Goal: Information Seeking & Learning: Learn about a topic

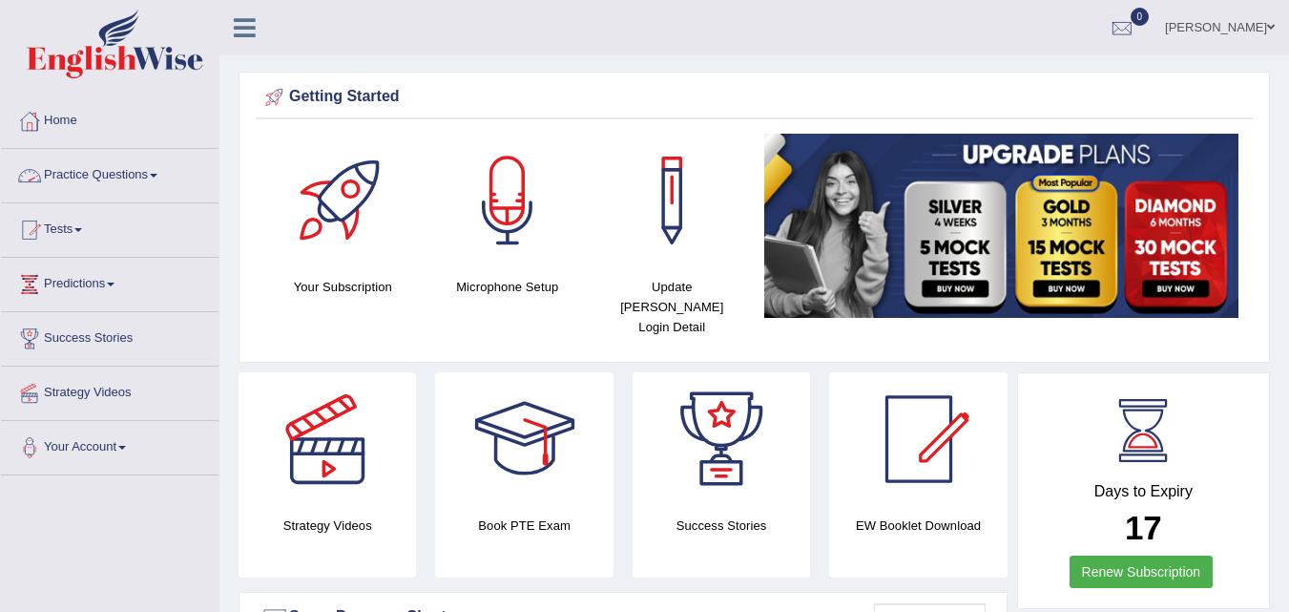
click at [88, 186] on link "Practice Questions" at bounding box center [110, 173] width 218 height 48
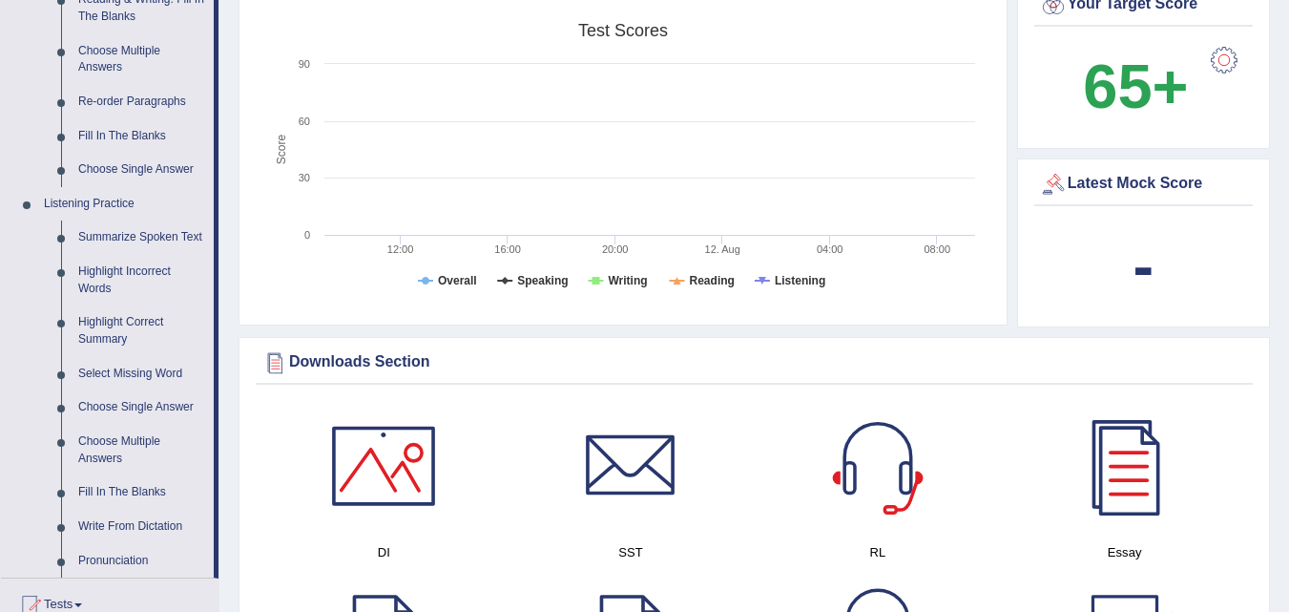
scroll to position [746, 0]
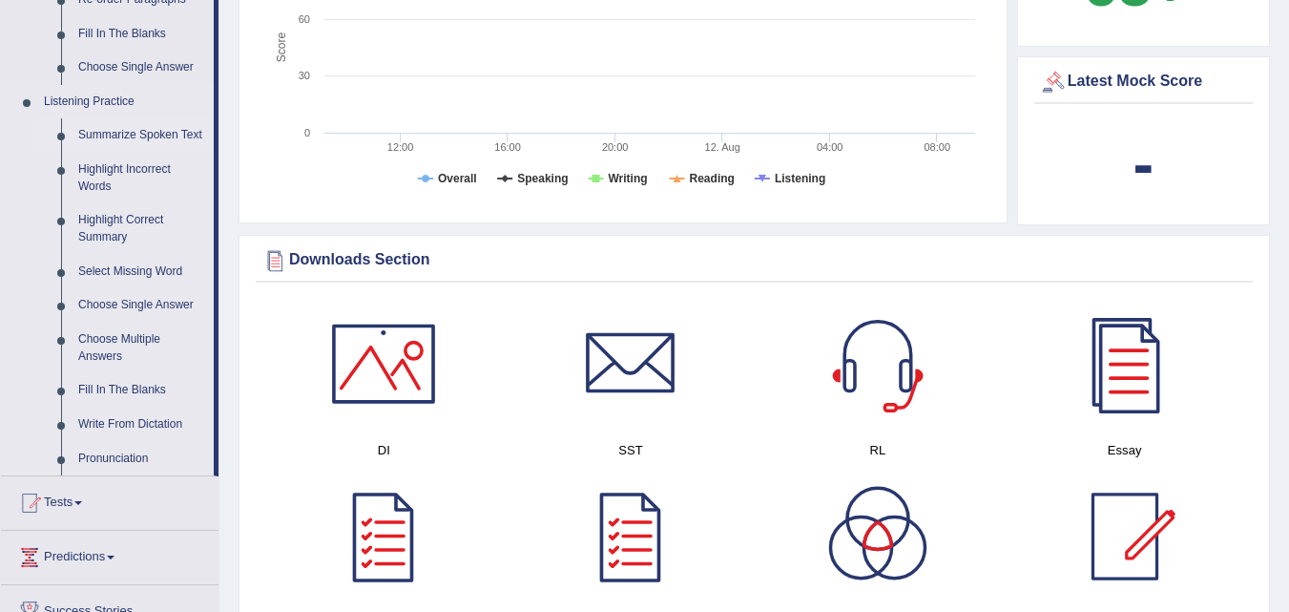
click at [117, 135] on link "Summarize Spoken Text" at bounding box center [142, 135] width 144 height 34
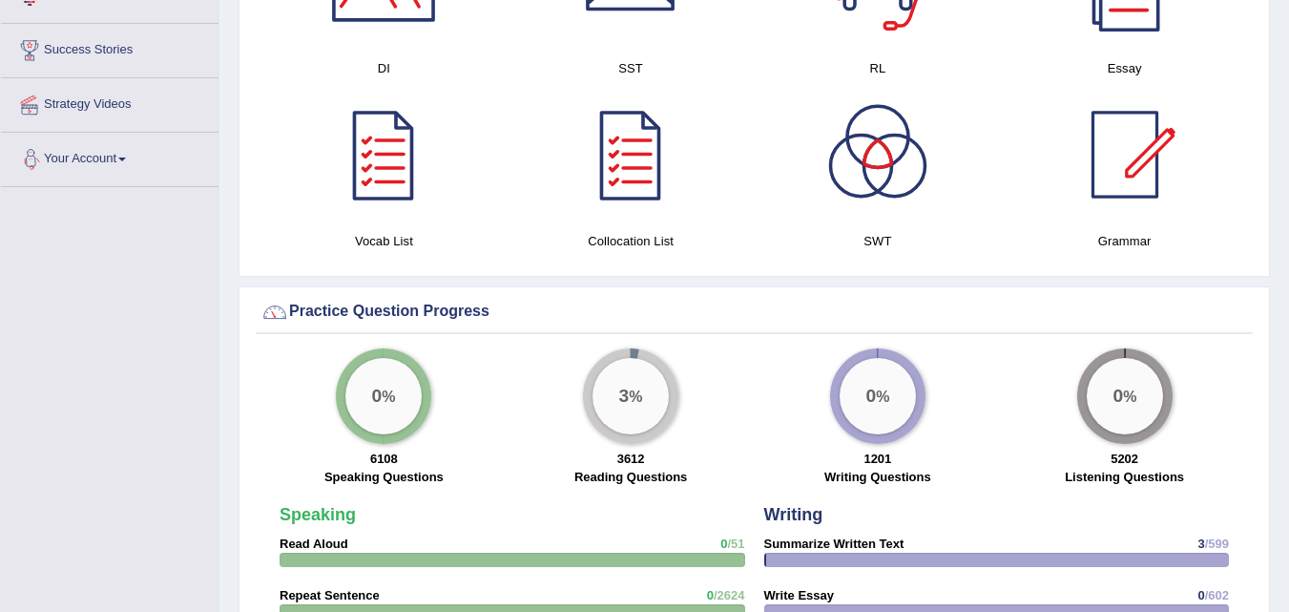
scroll to position [1308, 0]
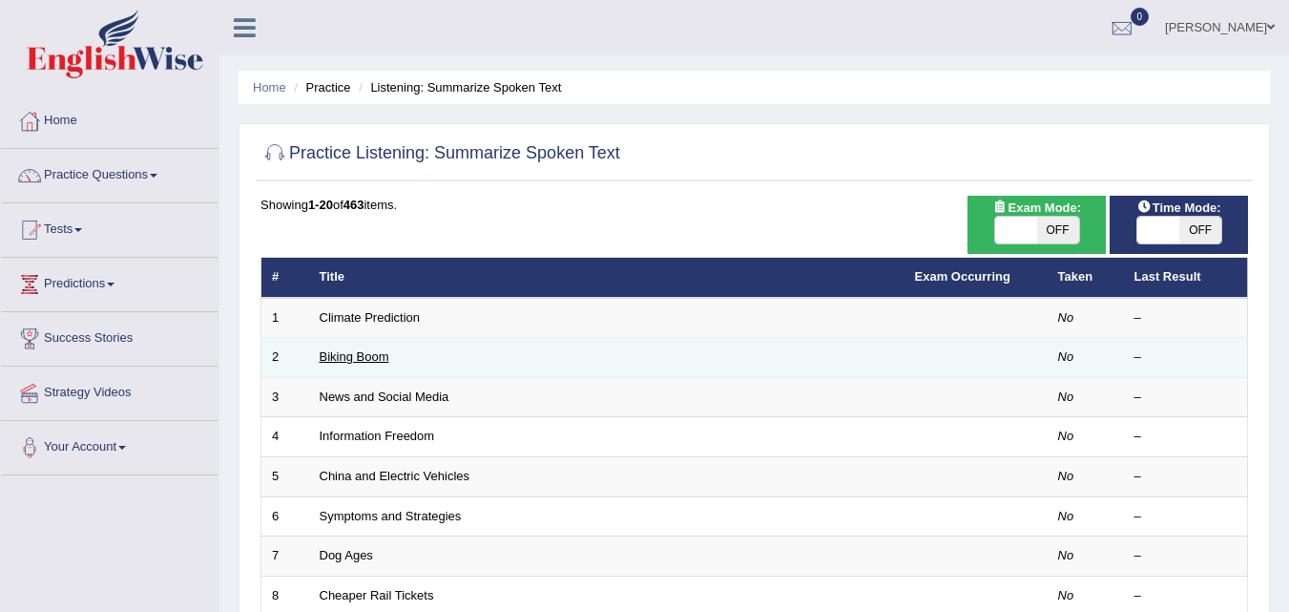
click at [353, 355] on link "Biking Boom" at bounding box center [355, 356] width 70 height 14
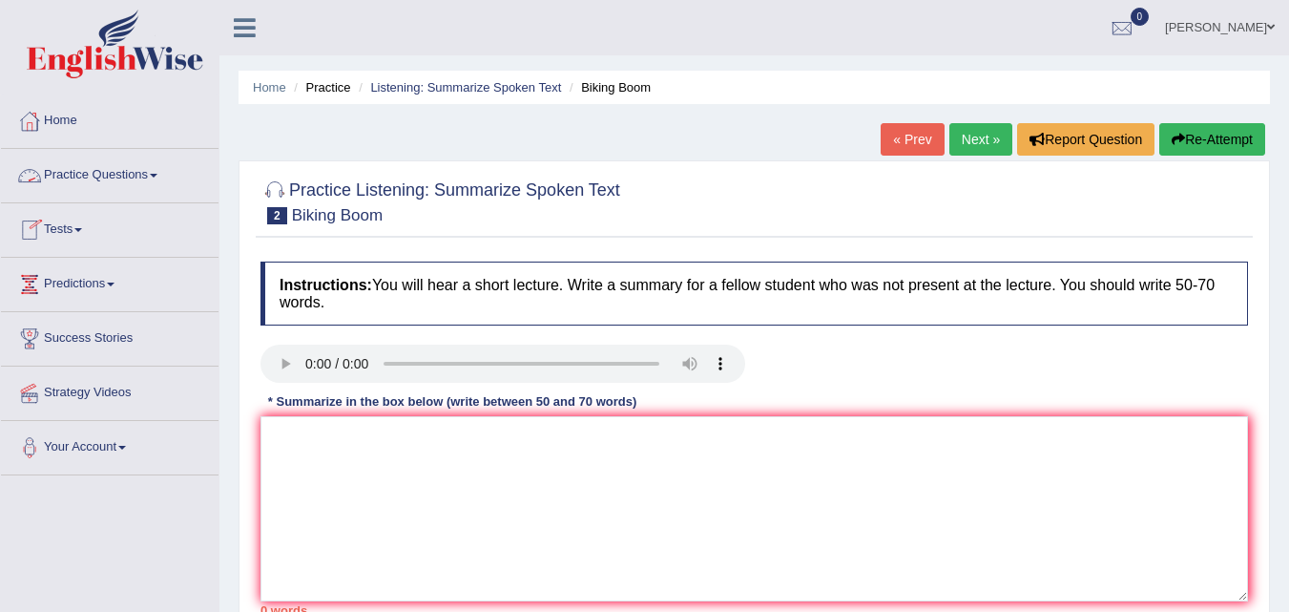
click at [105, 172] on link "Practice Questions" at bounding box center [110, 173] width 218 height 48
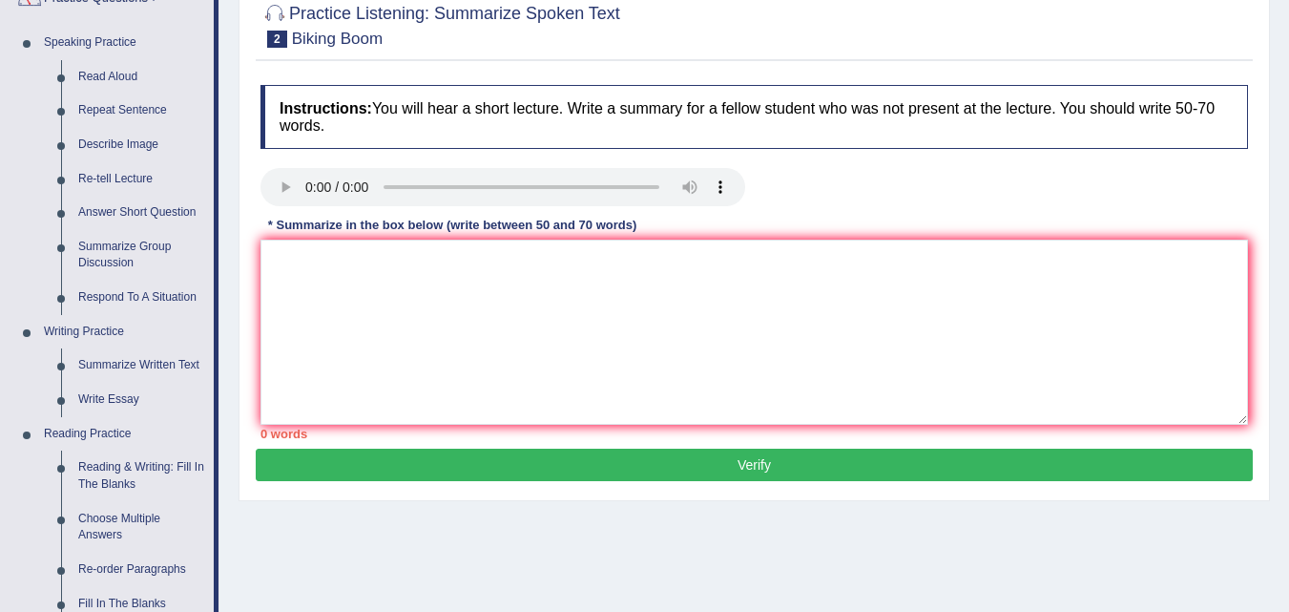
scroll to position [178, 0]
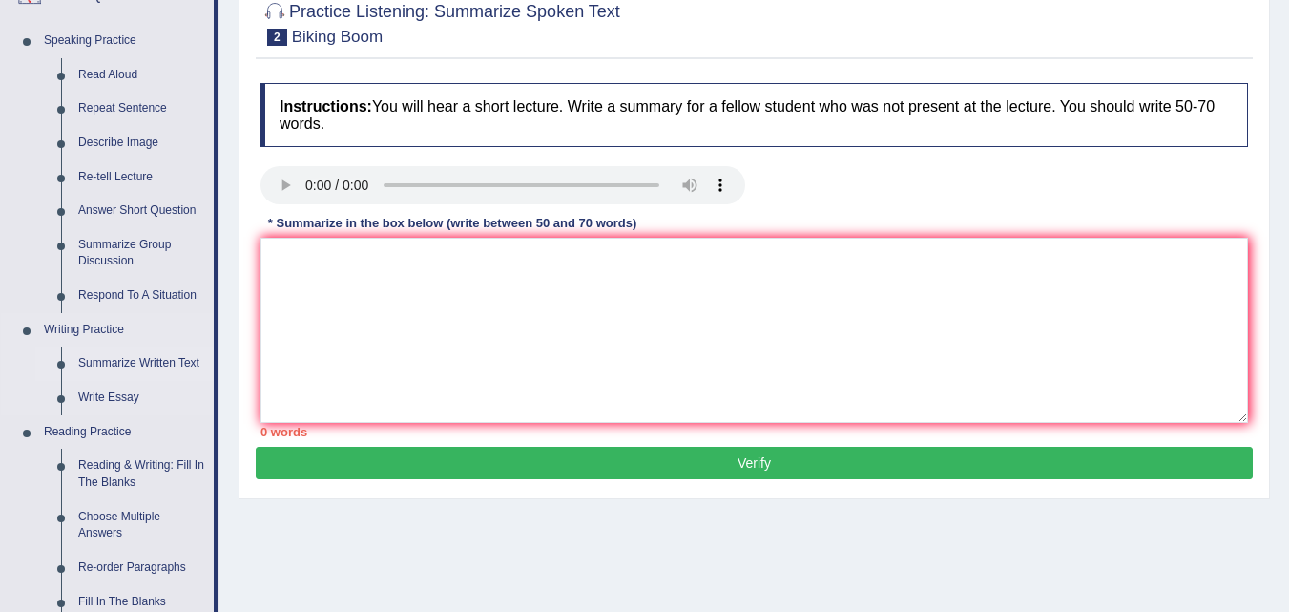
click at [121, 360] on link "Summarize Written Text" at bounding box center [142, 363] width 144 height 34
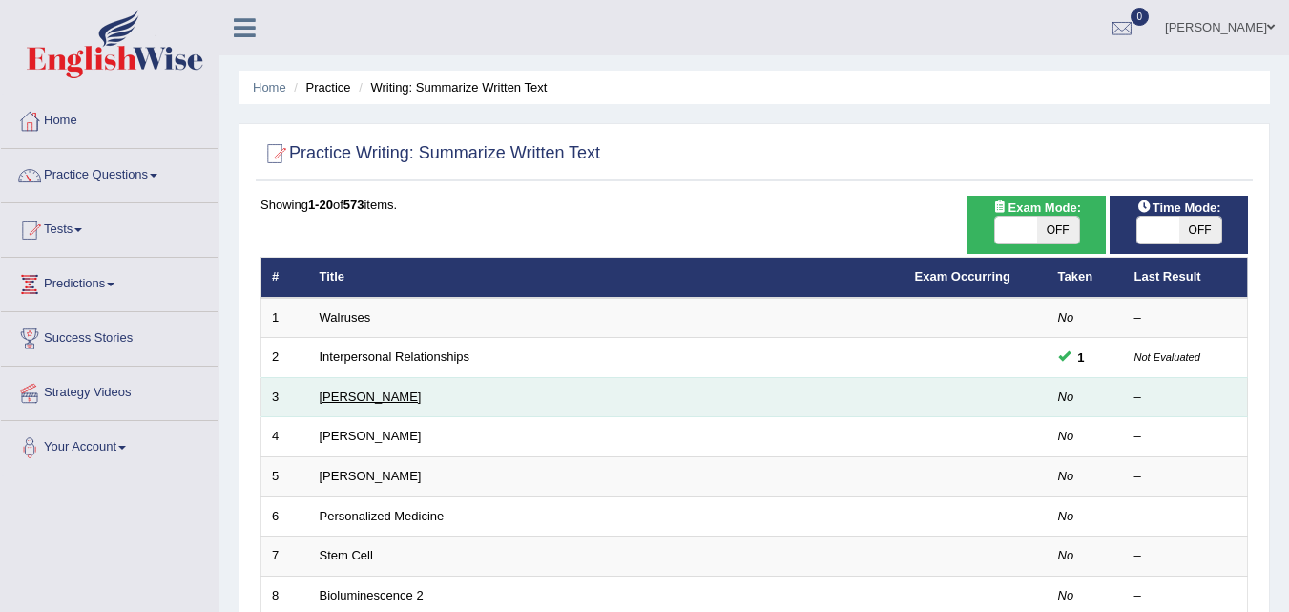
click at [365, 397] on link "Rosalid Franklin" at bounding box center [371, 396] width 102 height 14
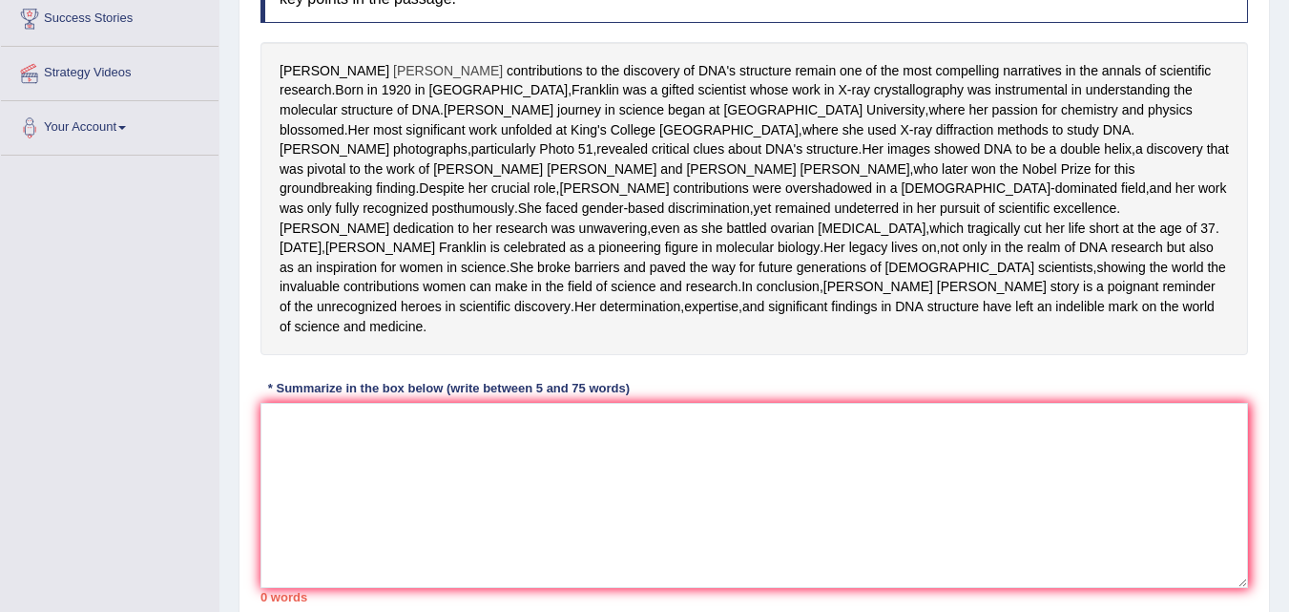
scroll to position [318, 0]
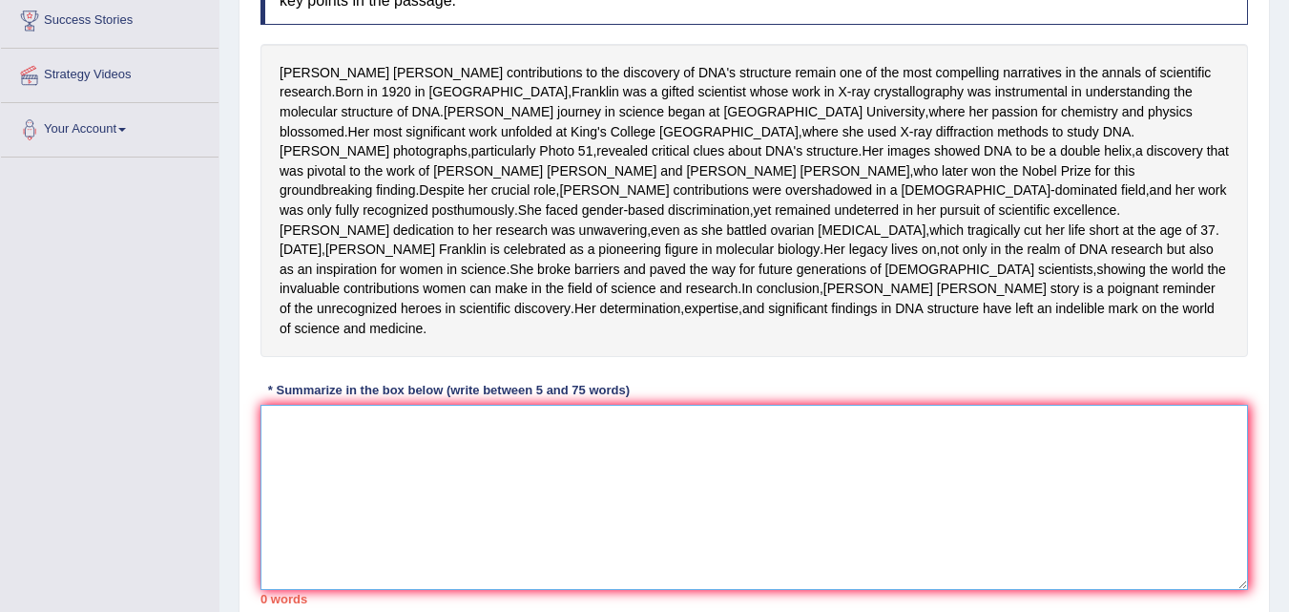
click at [296, 526] on textarea at bounding box center [755, 497] width 988 height 185
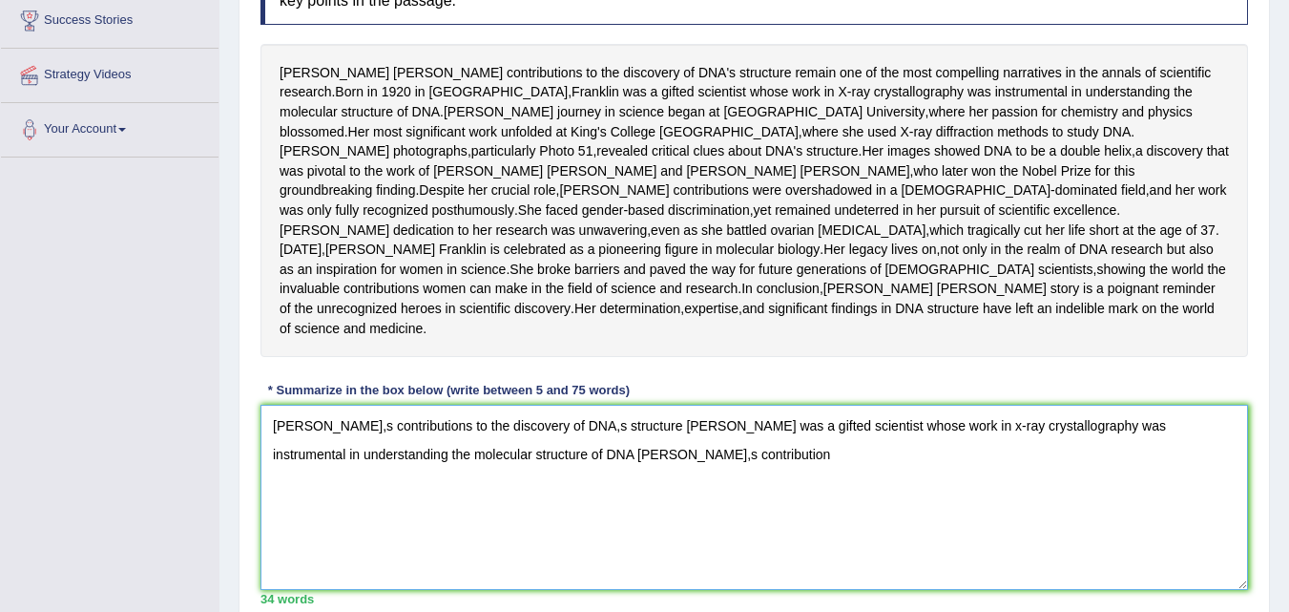
scroll to position [513, 0]
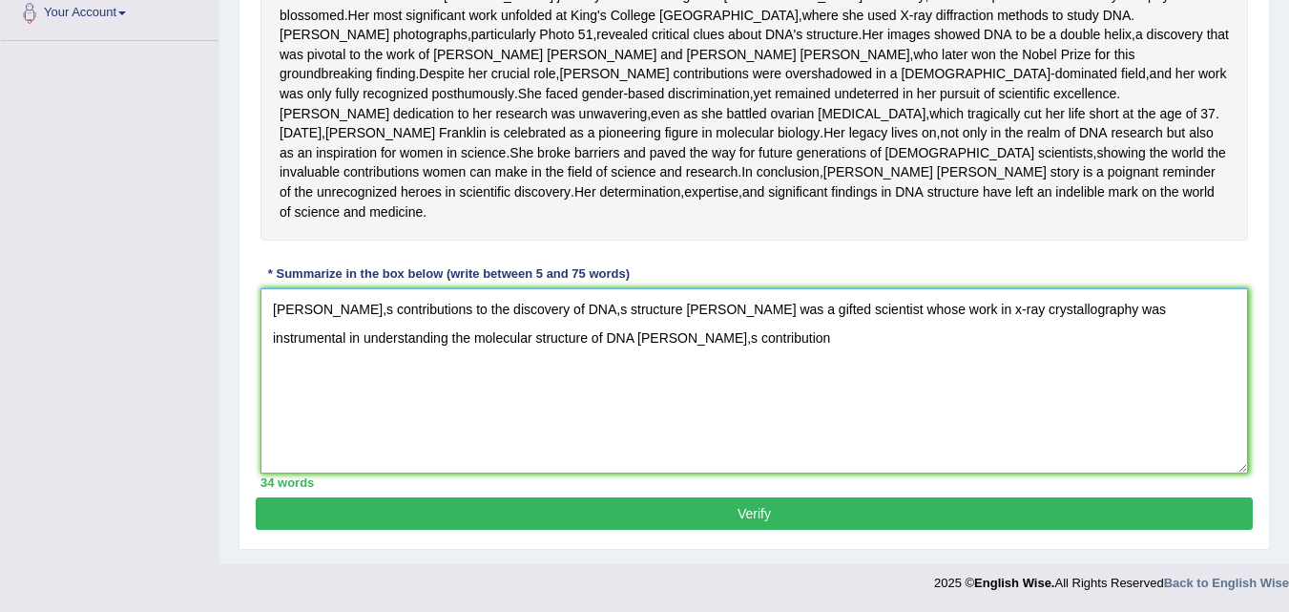
type textarea "Rosland franklin,s contributions to the discovery of DNA,s structure franklin w…"
click at [751, 516] on button "Verify" at bounding box center [754, 513] width 997 height 32
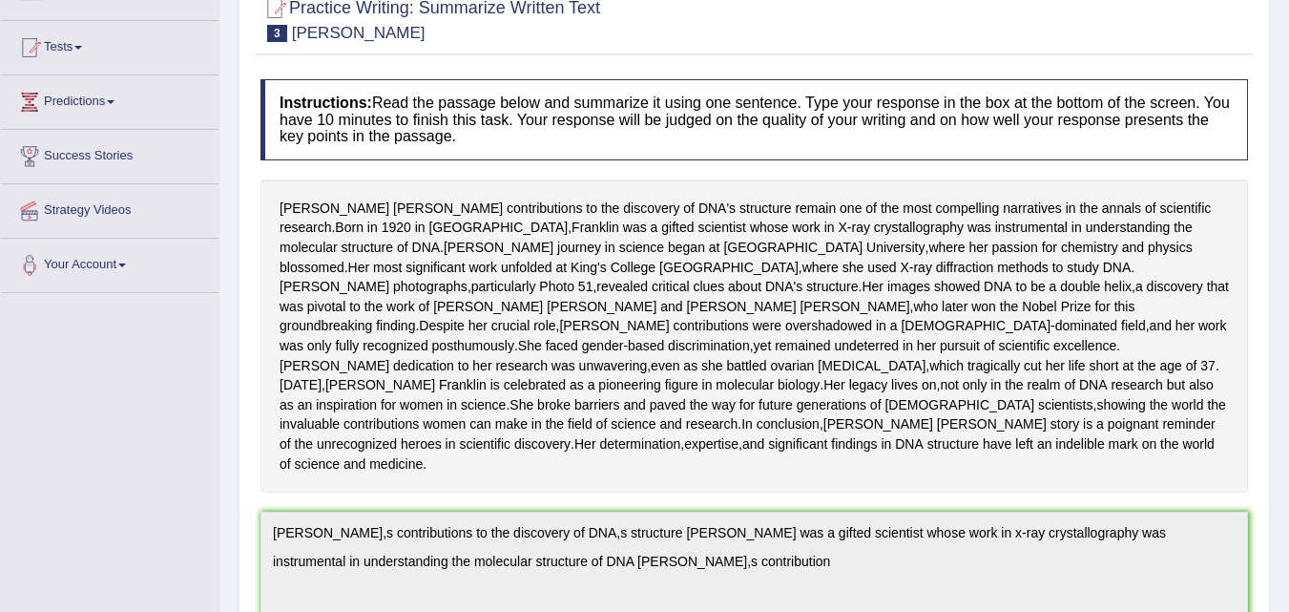
scroll to position [0, 0]
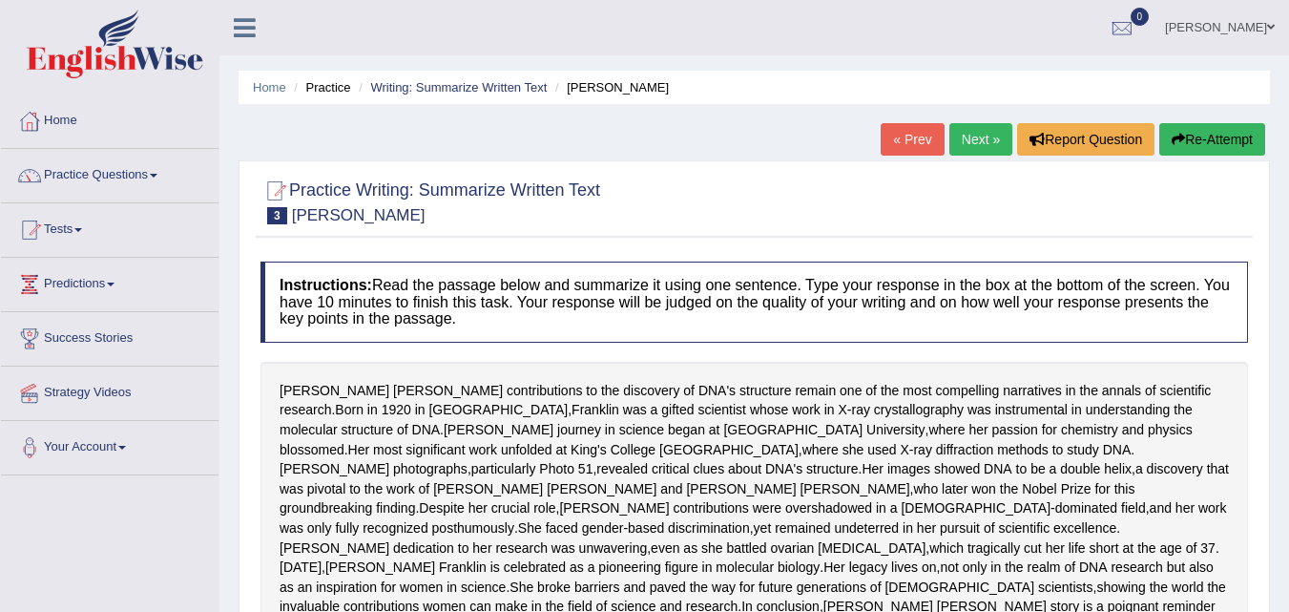
click at [978, 143] on link "Next »" at bounding box center [981, 139] width 63 height 32
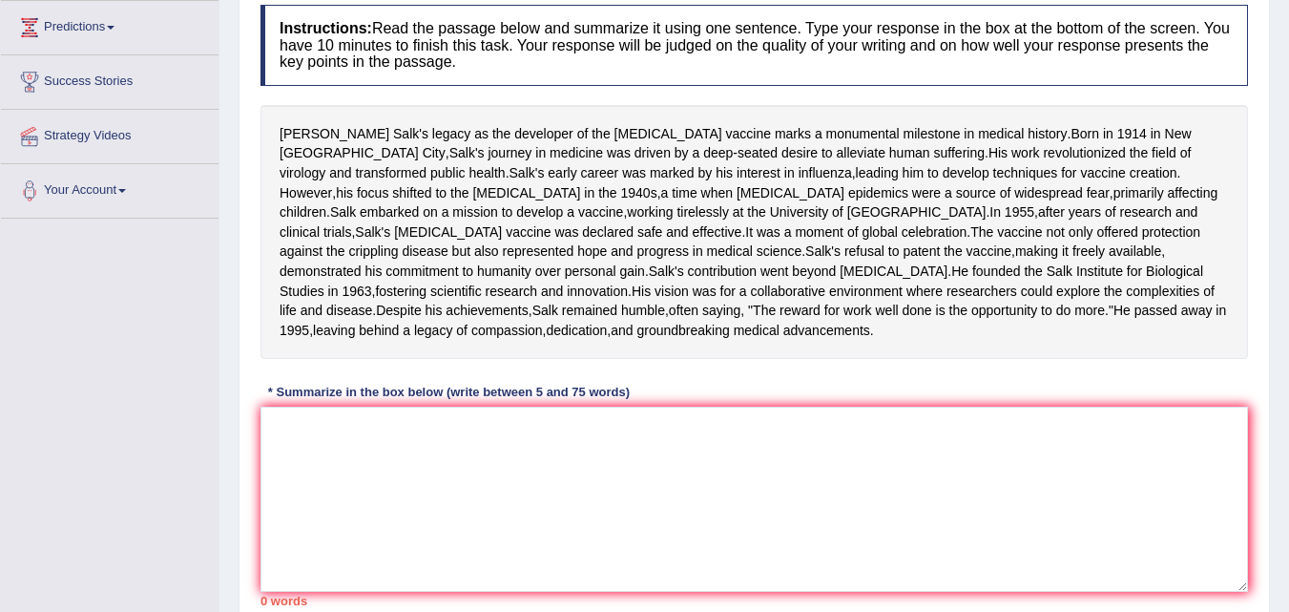
scroll to position [259, 0]
click at [343, 565] on textarea at bounding box center [755, 497] width 988 height 185
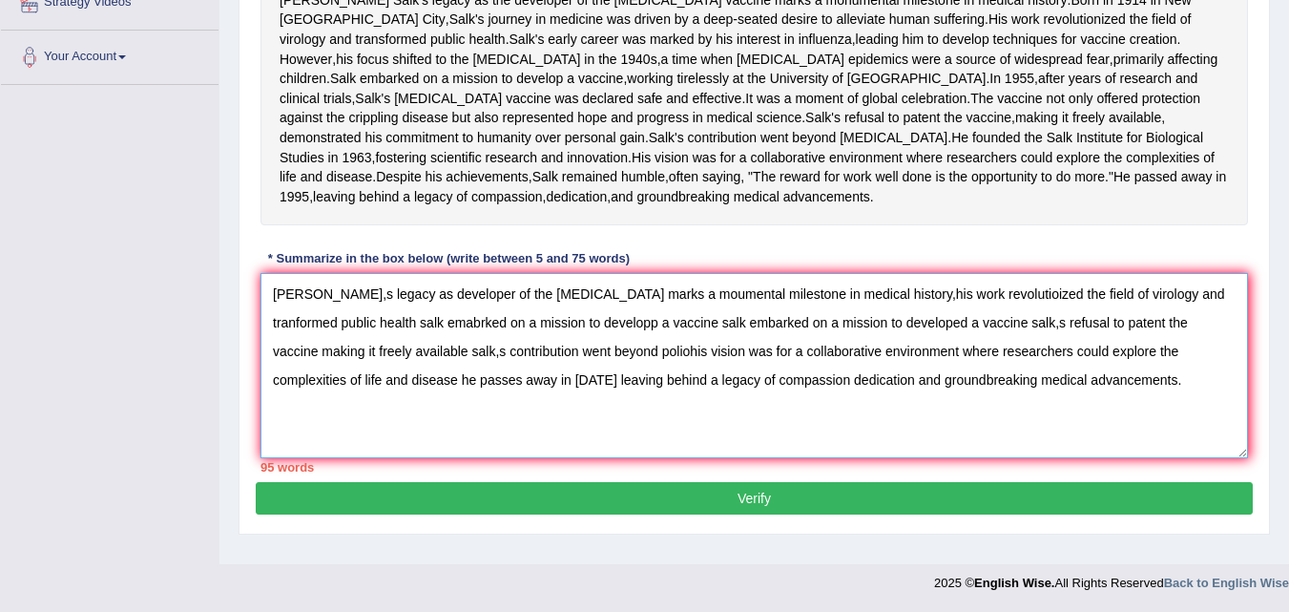
scroll to position [473, 0]
type textarea "[PERSON_NAME],s legacy as developer of the [MEDICAL_DATA] marks a moumental mil…"
click at [758, 514] on button "Verify" at bounding box center [754, 498] width 997 height 32
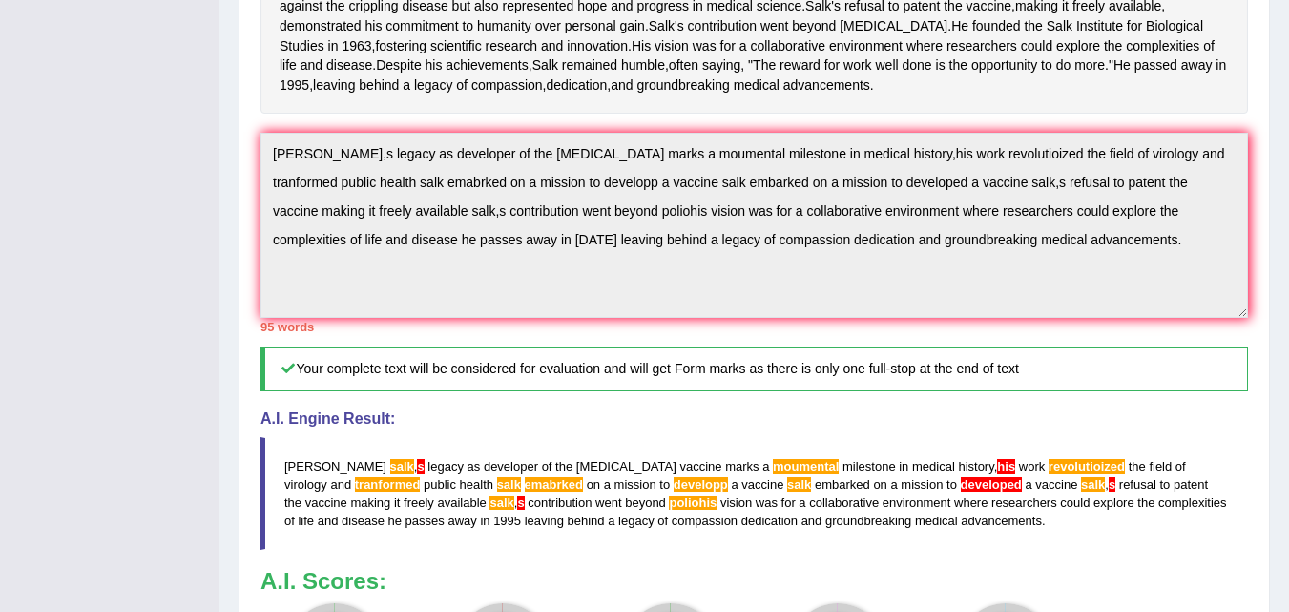
scroll to position [0, 0]
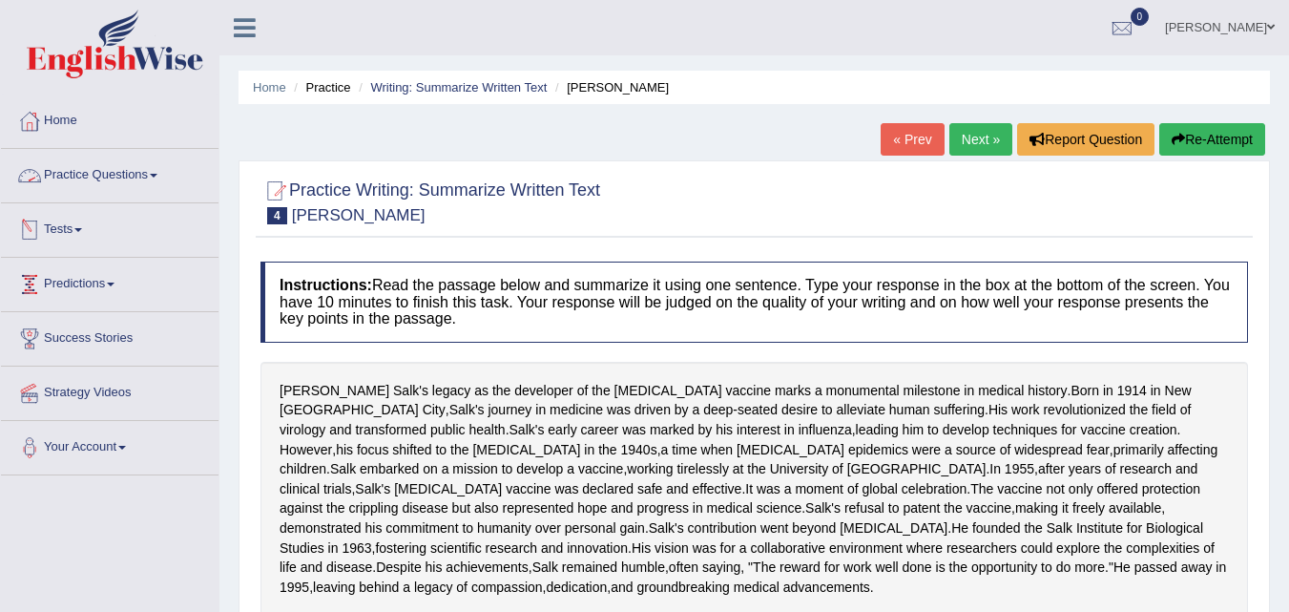
click at [118, 179] on link "Practice Questions" at bounding box center [110, 173] width 218 height 48
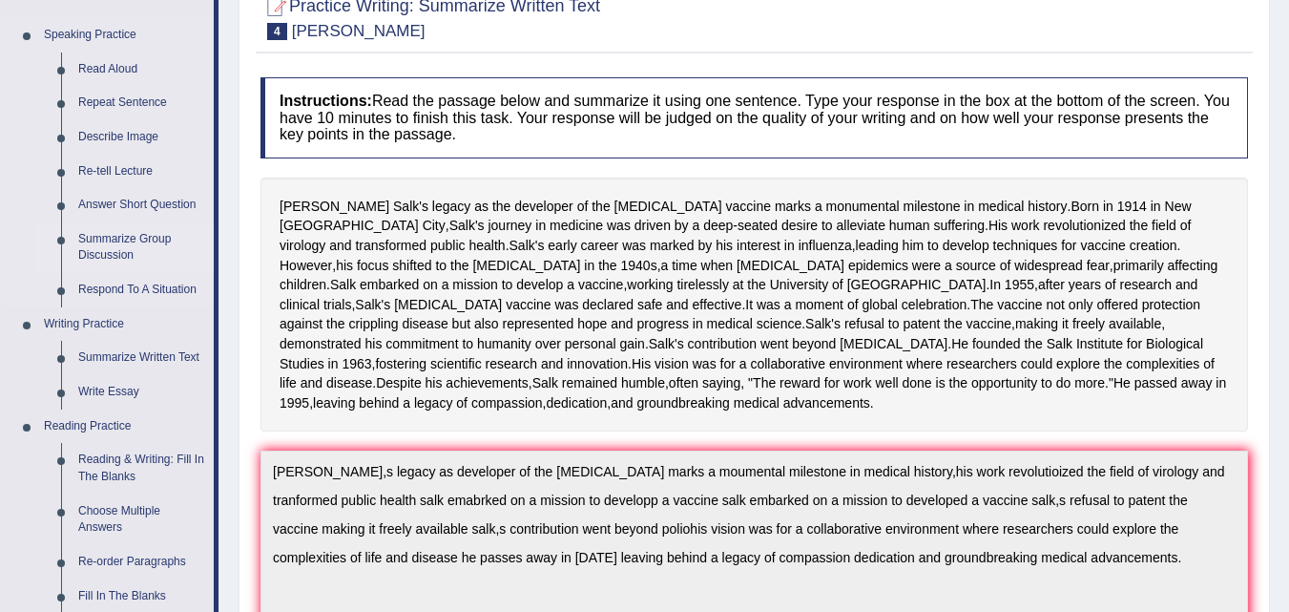
scroll to position [191, 0]
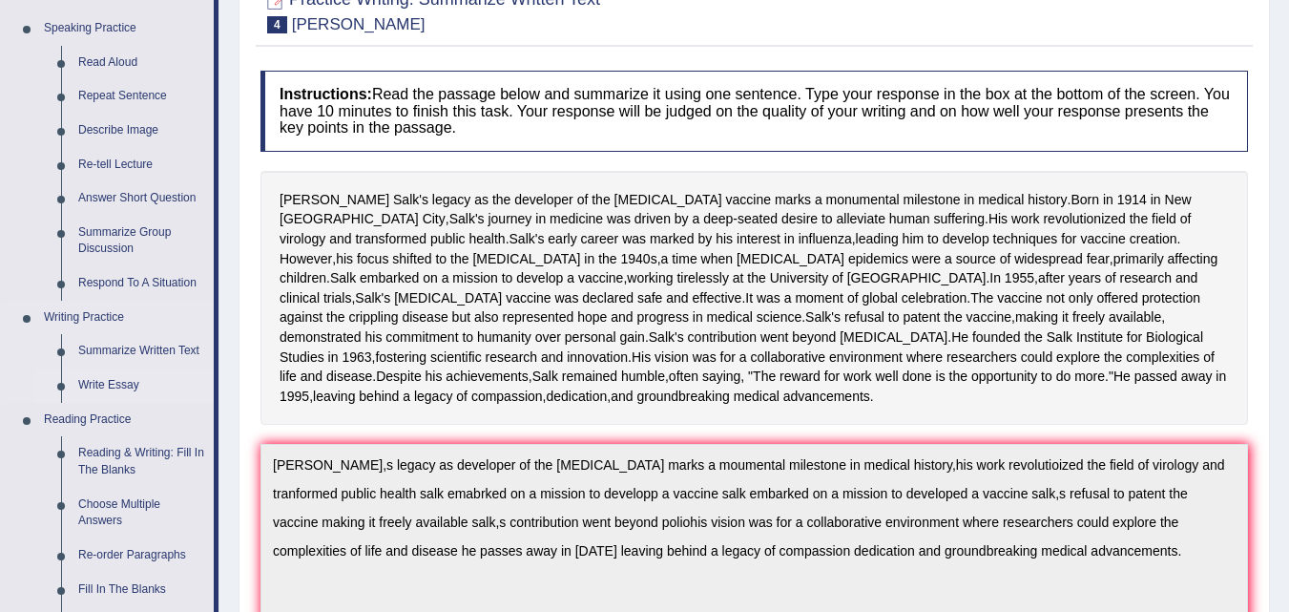
click at [112, 389] on link "Write Essay" at bounding box center [142, 385] width 144 height 34
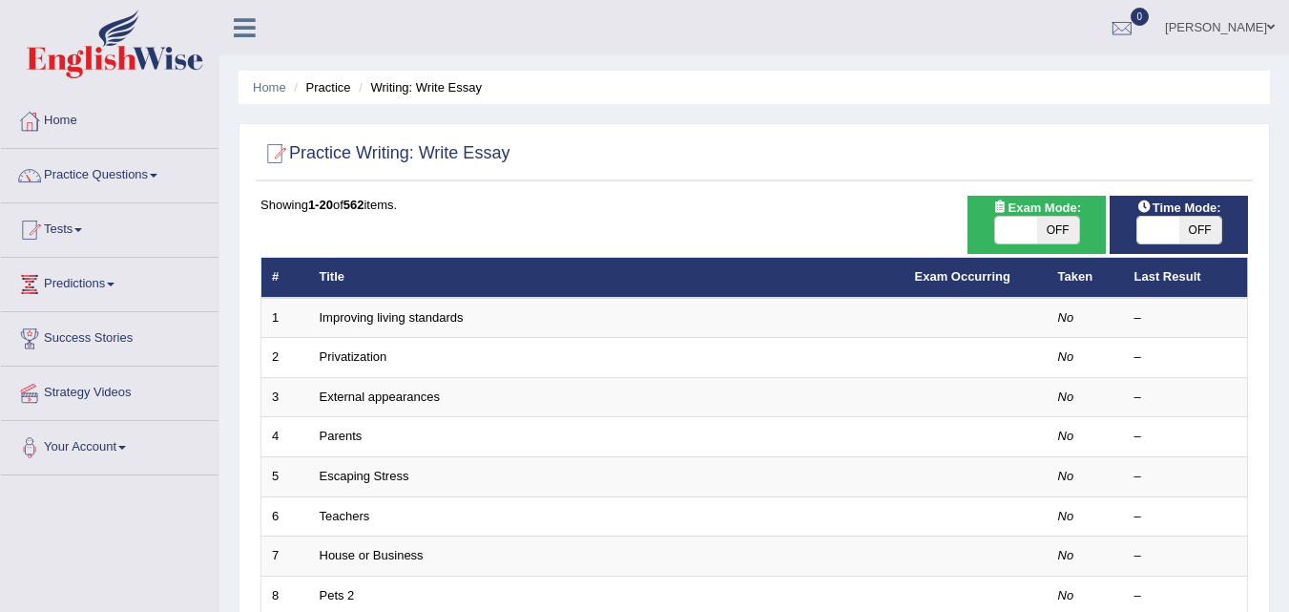
click at [1046, 227] on span "OFF" at bounding box center [1059, 230] width 42 height 27
checkbox input "true"
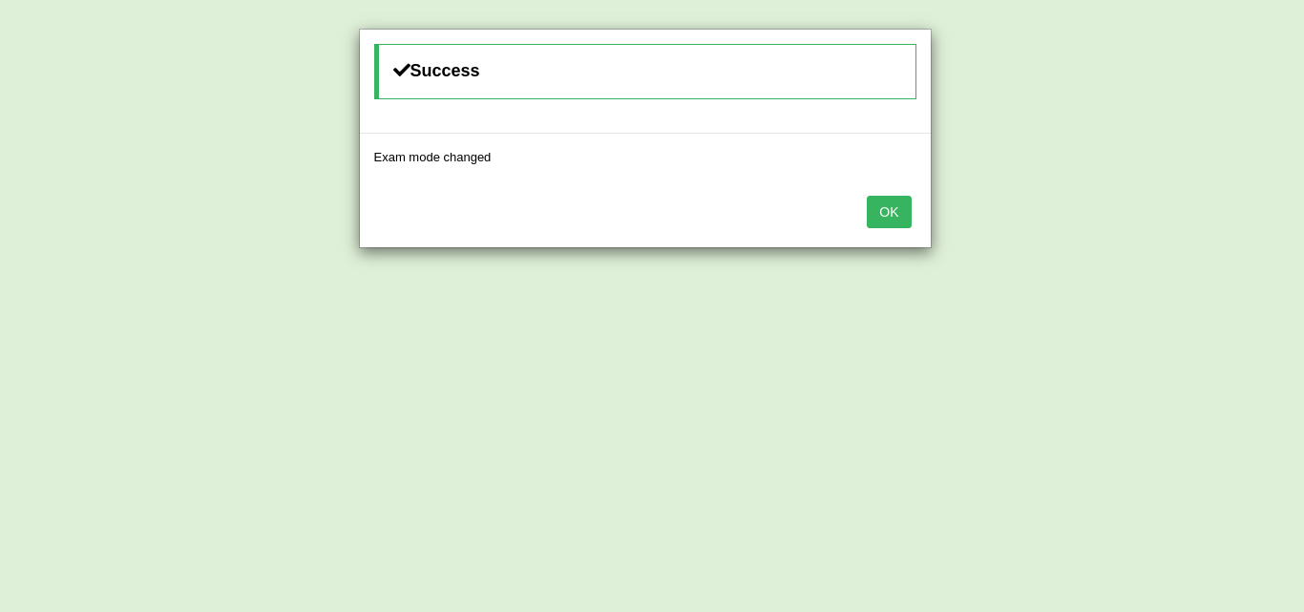
click at [883, 211] on button "OK" at bounding box center [889, 212] width 44 height 32
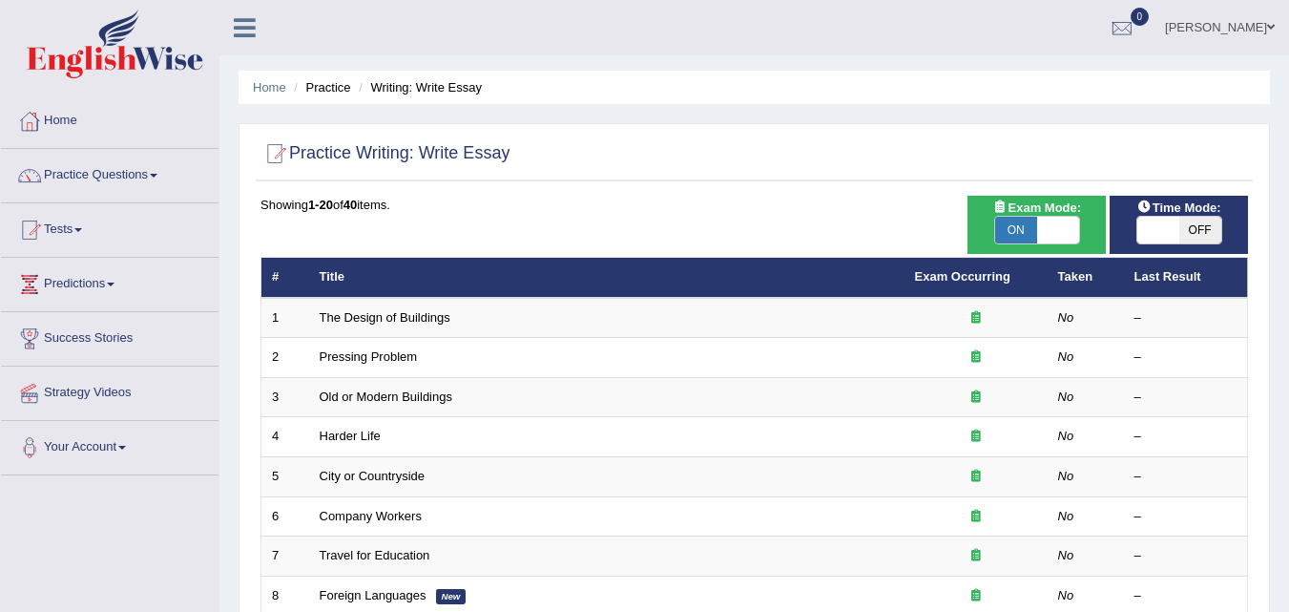
click at [1205, 229] on span "OFF" at bounding box center [1201, 230] width 42 height 27
checkbox input "true"
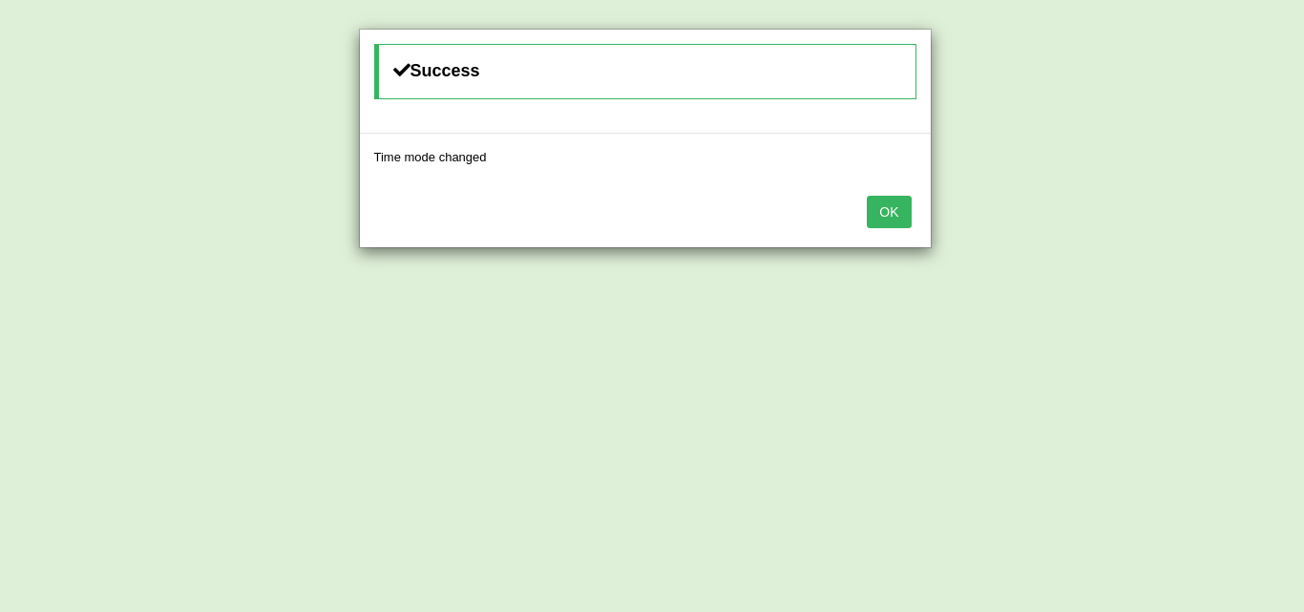
click at [893, 219] on button "OK" at bounding box center [889, 212] width 44 height 32
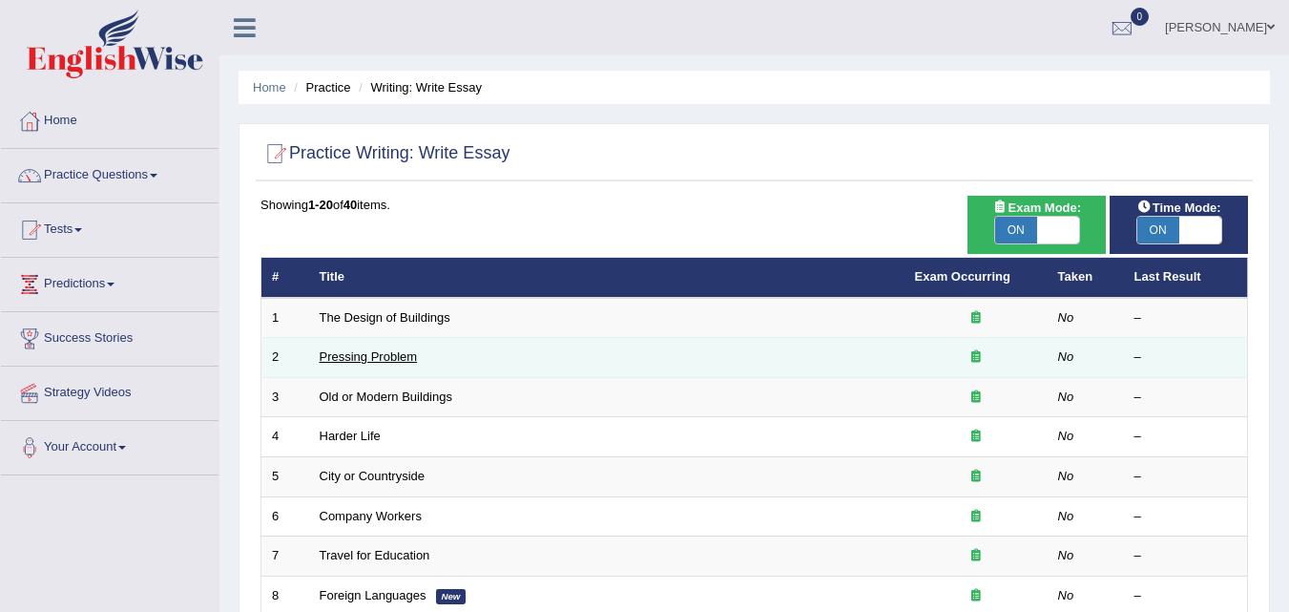
click at [388, 356] on link "Pressing Problem" at bounding box center [369, 356] width 98 height 14
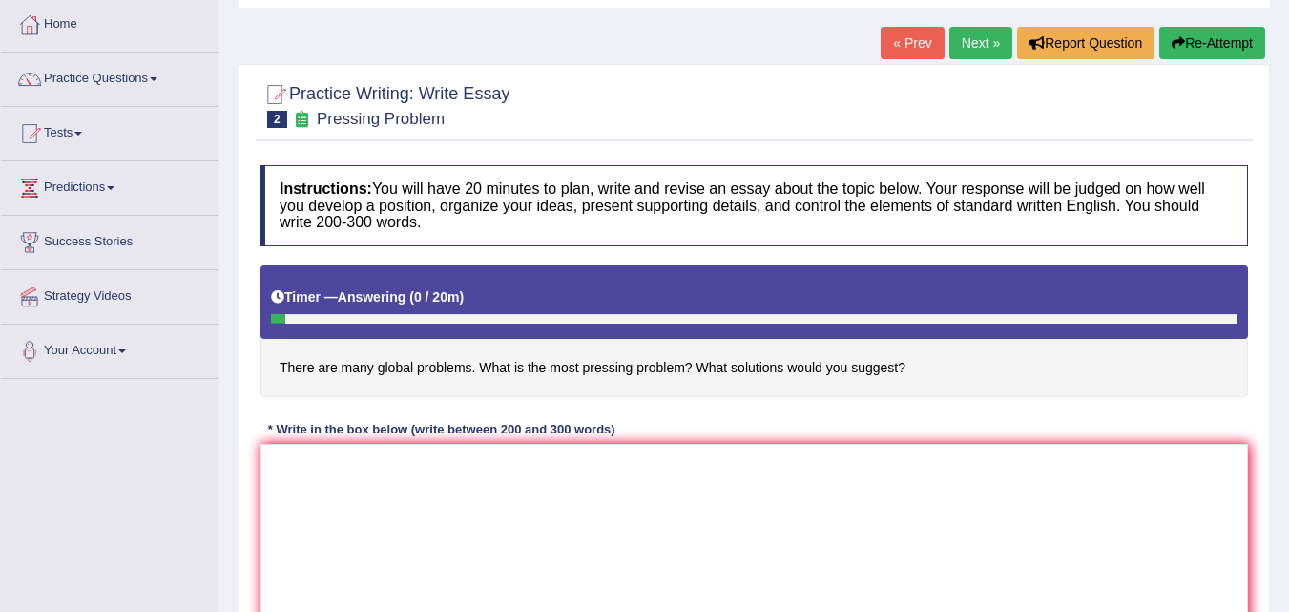
scroll to position [117, 0]
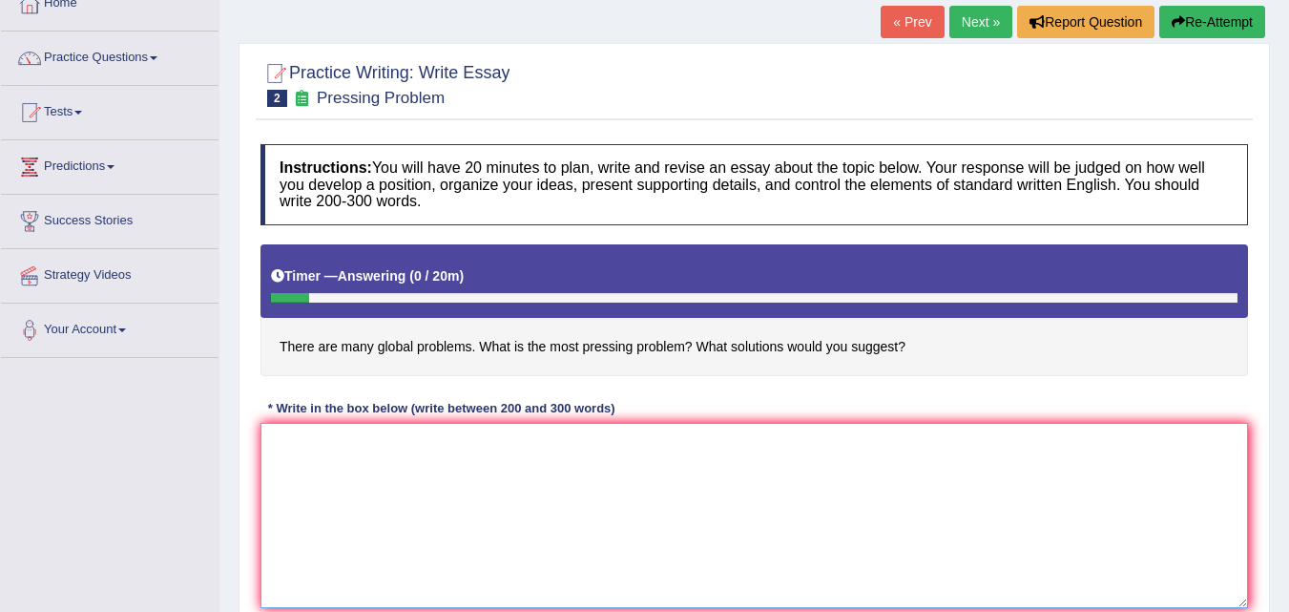
click at [346, 457] on textarea at bounding box center [755, 515] width 988 height 185
type textarea "i"
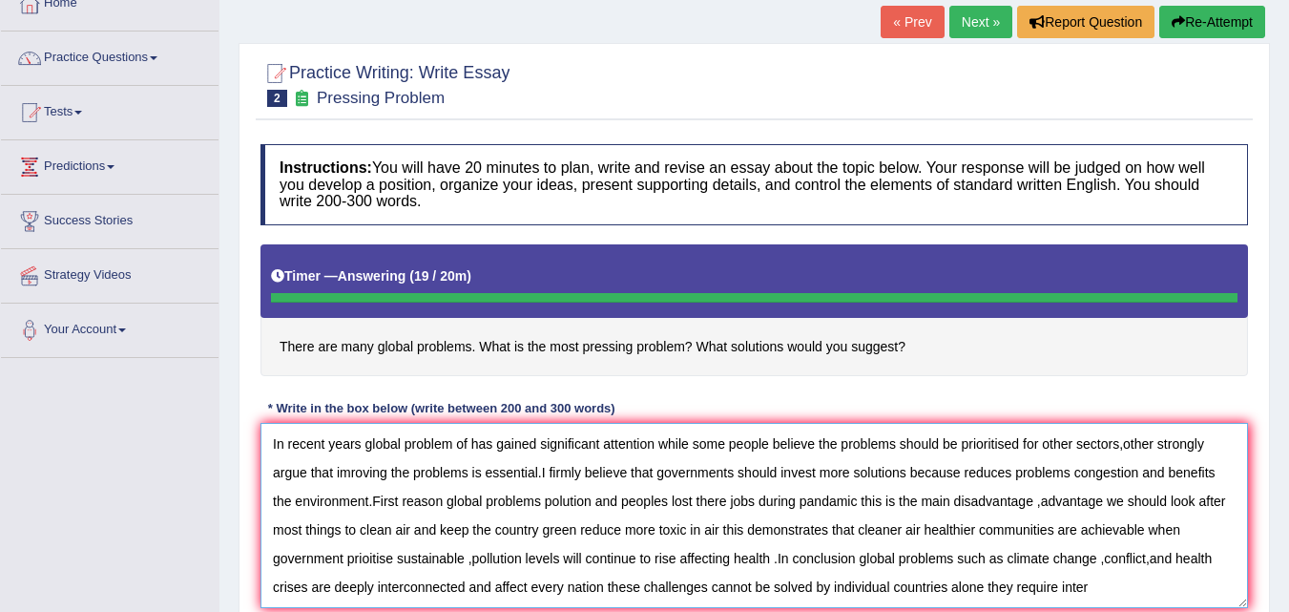
type textarea "In recent years global problem of has gained significant attention while some p…"
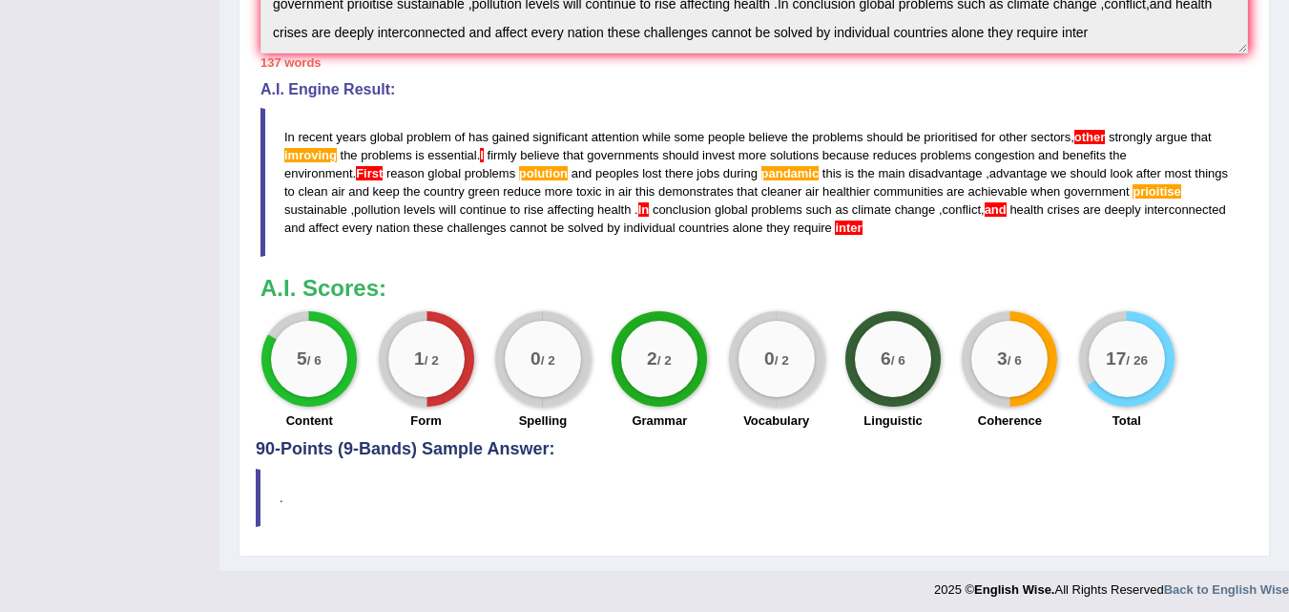
scroll to position [641, 0]
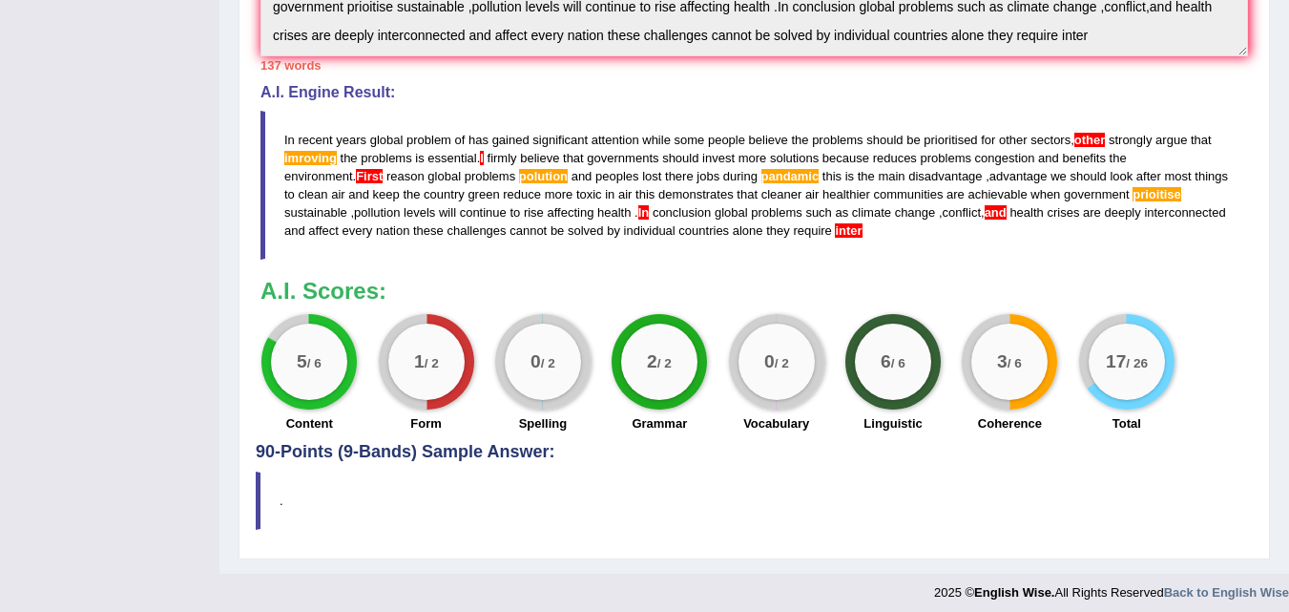
click at [1110, 286] on h3 "A.I. Scores:" at bounding box center [755, 291] width 988 height 25
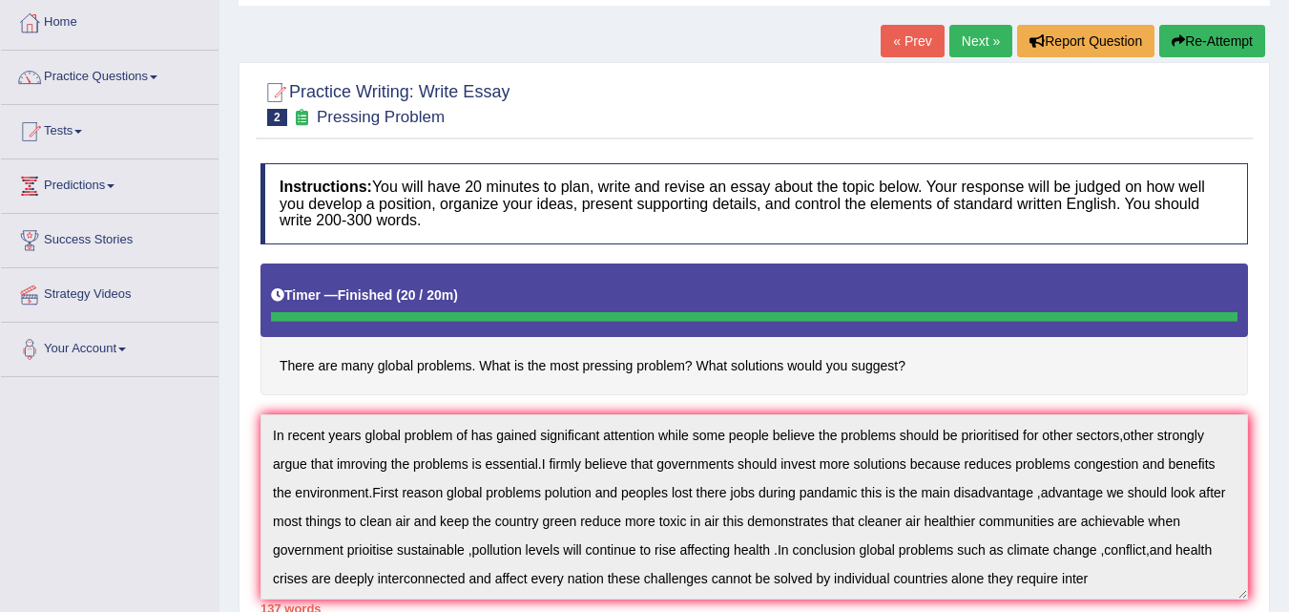
scroll to position [65, 0]
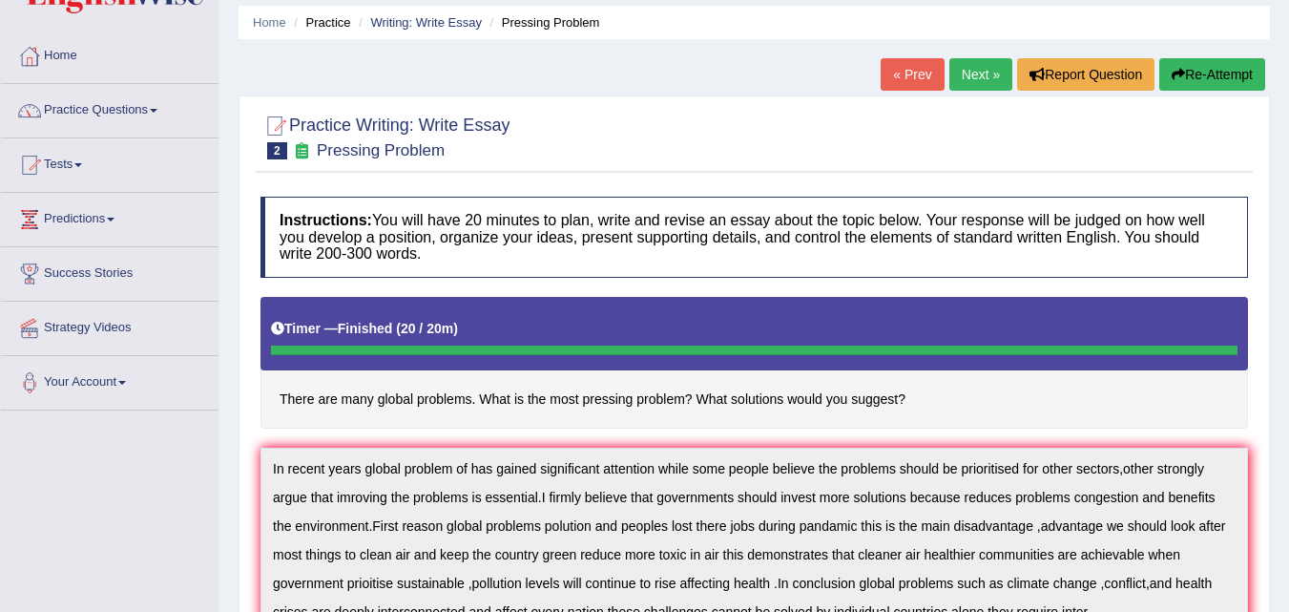
drag, startPoint x: 1187, startPoint y: 60, endPoint x: 1226, endPoint y: 34, distance: 46.1
click at [1224, 31] on div "Home Practice Writing: Write Essay Pressing Problem « Prev Next » Report Questi…" at bounding box center [755, 542] width 1070 height 1215
click at [972, 73] on link "Next »" at bounding box center [981, 74] width 63 height 32
